Goal: Find specific page/section: Find specific page/section

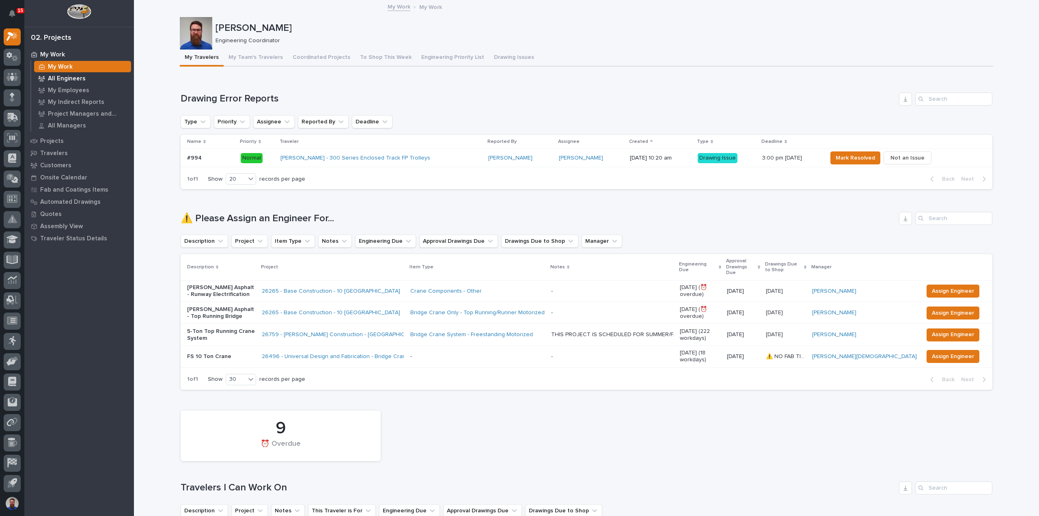
click at [73, 77] on p "All Engineers" at bounding box center [67, 78] width 38 height 7
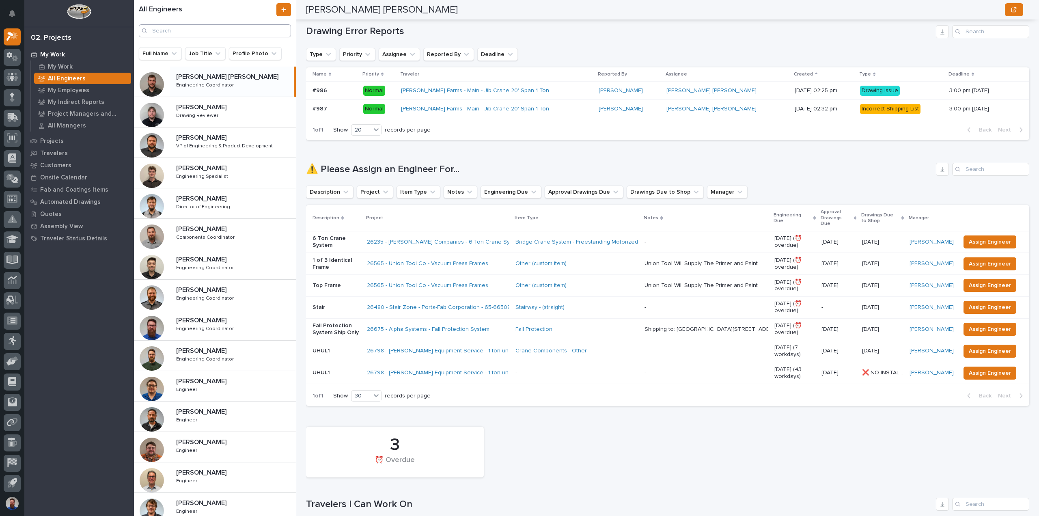
scroll to position [54, 0]
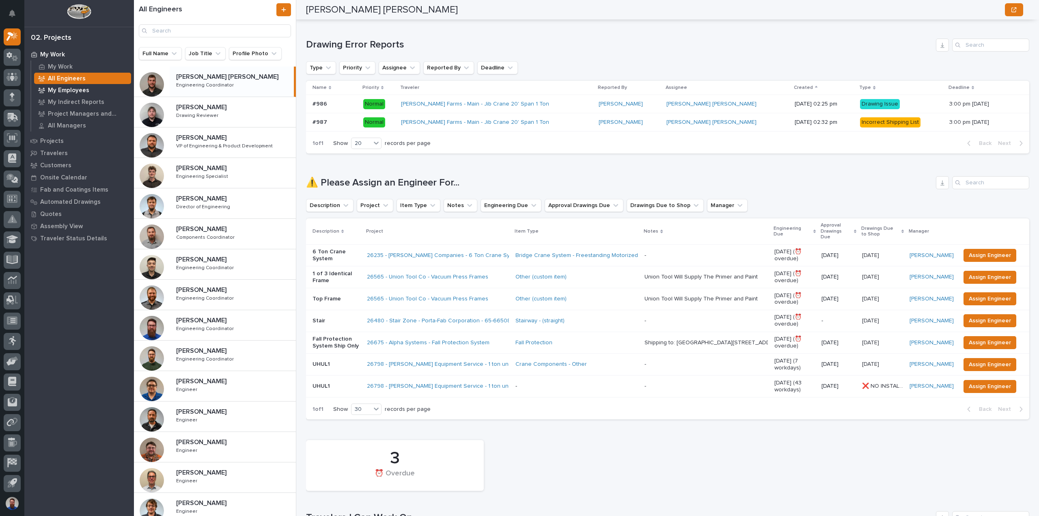
click at [78, 92] on p "My Employees" at bounding box center [68, 90] width 41 height 7
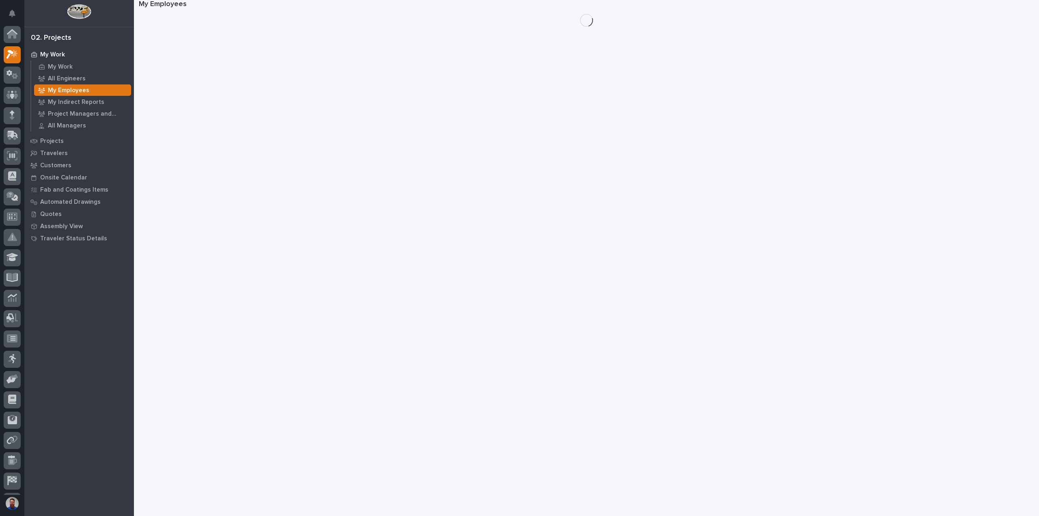
scroll to position [18, 0]
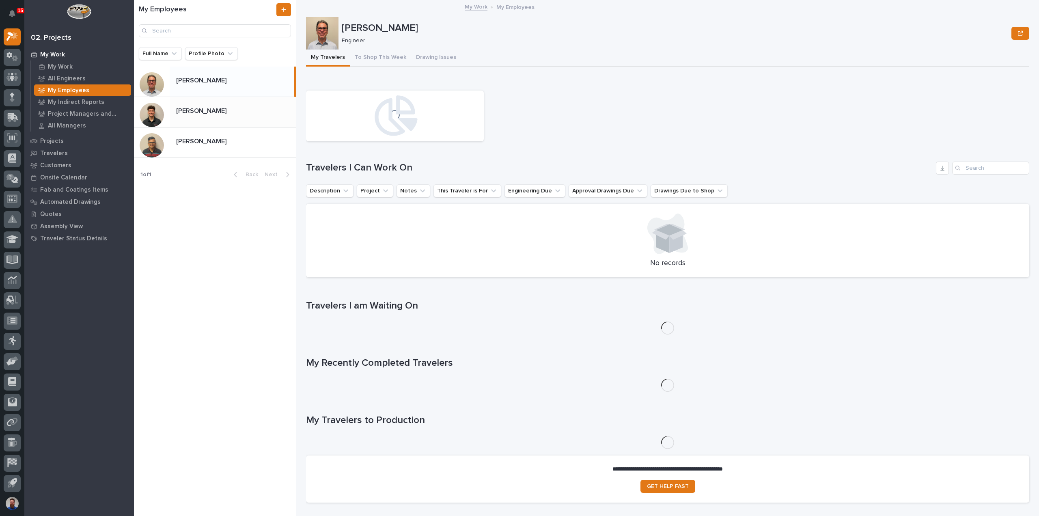
click at [210, 107] on p at bounding box center [234, 111] width 116 height 8
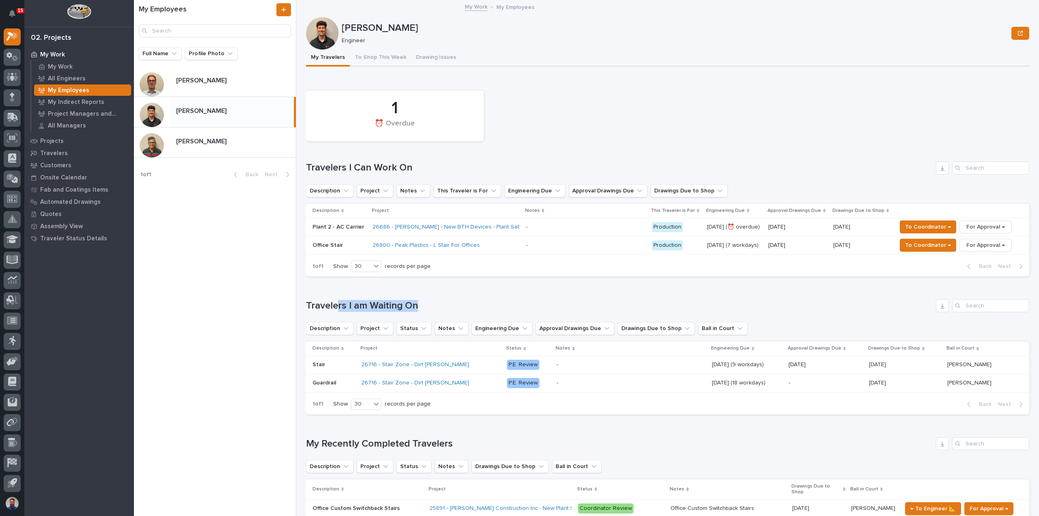
drag, startPoint x: 379, startPoint y: 308, endPoint x: 337, endPoint y: 306, distance: 41.8
click at [337, 306] on h1 "Travelers I am Waiting On" at bounding box center [619, 306] width 626 height 12
click at [203, 140] on p "[PERSON_NAME]" at bounding box center [202, 140] width 52 height 9
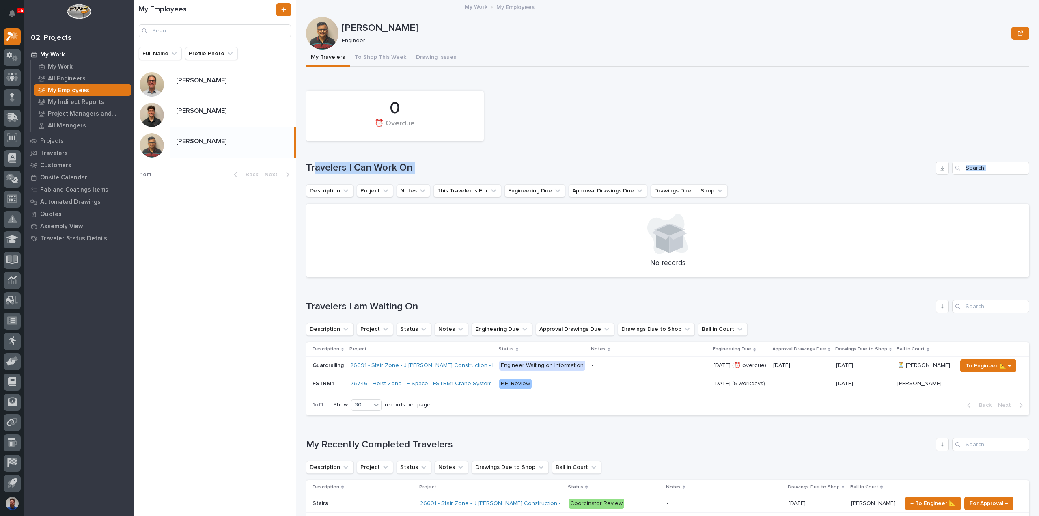
drag, startPoint x: 313, startPoint y: 170, endPoint x: 407, endPoint y: 175, distance: 94.3
click at [407, 175] on div "0 ⏰ Overdue Travelers I Can Work On Description Project Notes This Traveler is …" at bounding box center [667, 181] width 723 height 191
